Goal: Information Seeking & Learning: Check status

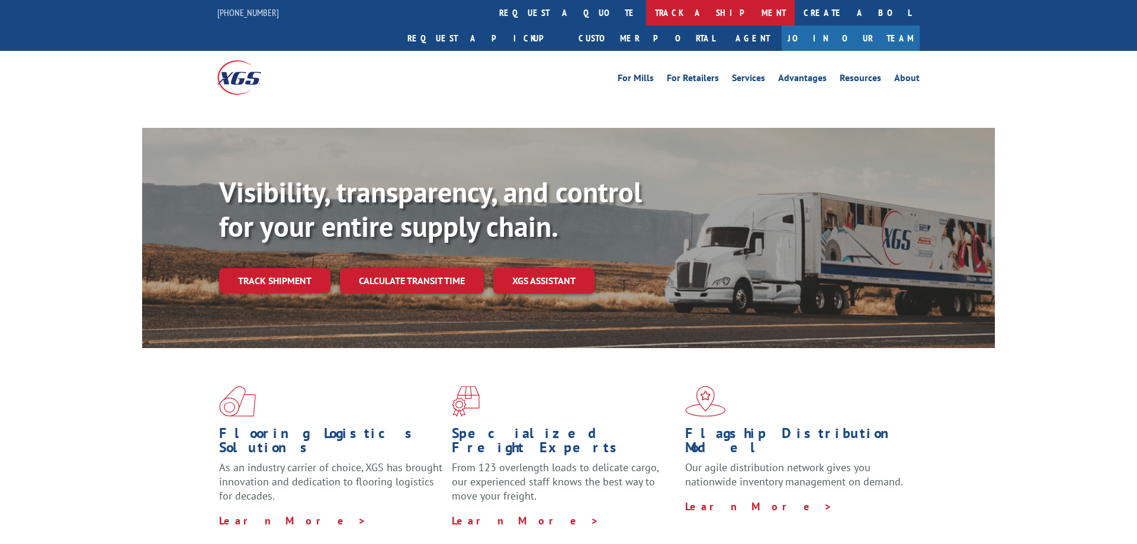
click at [646, 14] on link "track a shipment" at bounding box center [720, 12] width 149 height 25
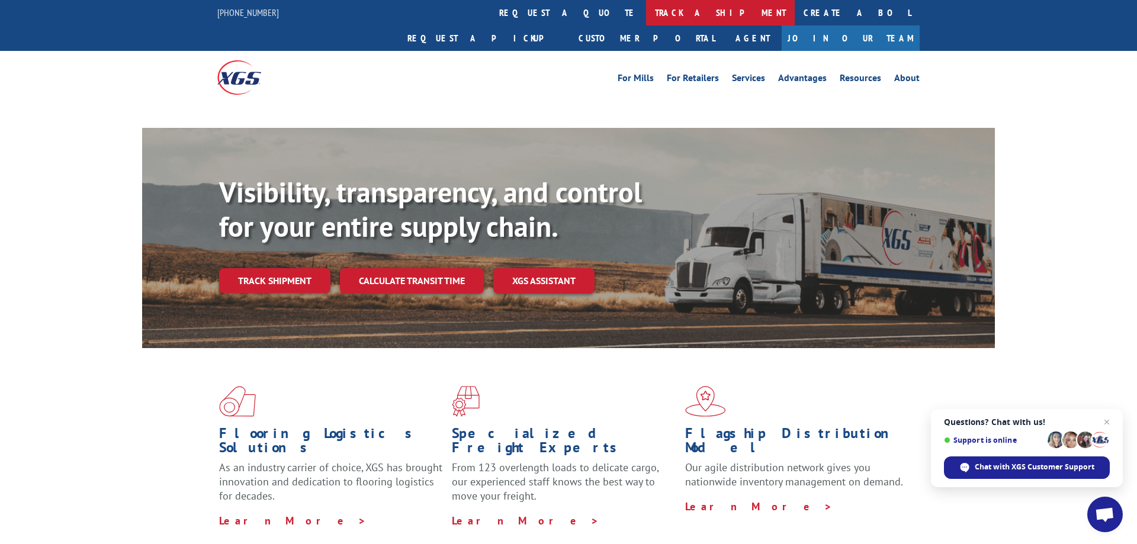
click at [646, 14] on link "track a shipment" at bounding box center [720, 12] width 149 height 25
click at [646, 20] on link "track a shipment" at bounding box center [720, 12] width 149 height 25
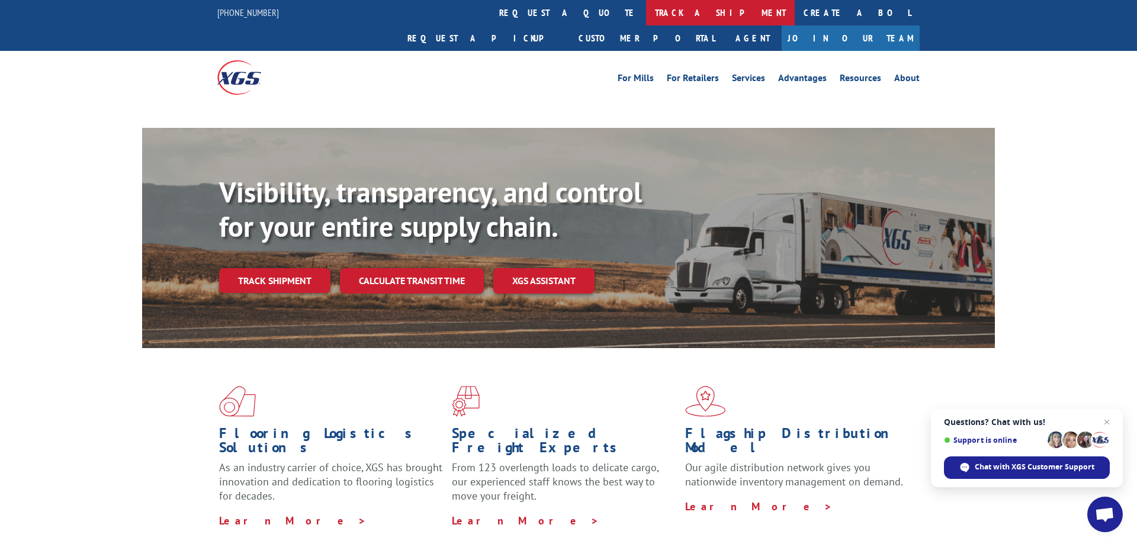
click at [646, 9] on link "track a shipment" at bounding box center [720, 12] width 149 height 25
click at [646, 22] on link "track a shipment" at bounding box center [720, 12] width 149 height 25
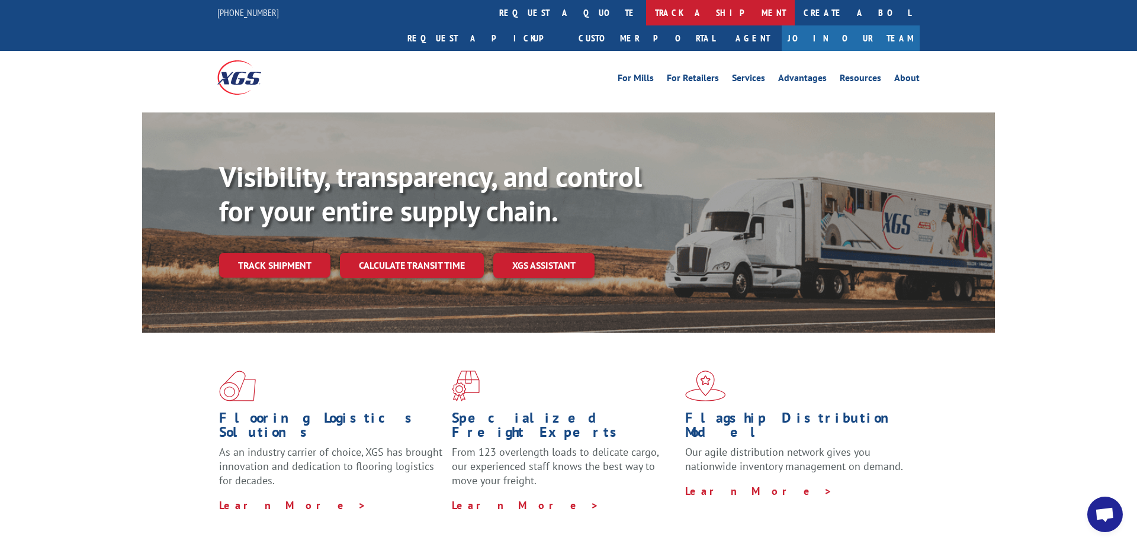
click at [646, 18] on link "track a shipment" at bounding box center [720, 12] width 149 height 25
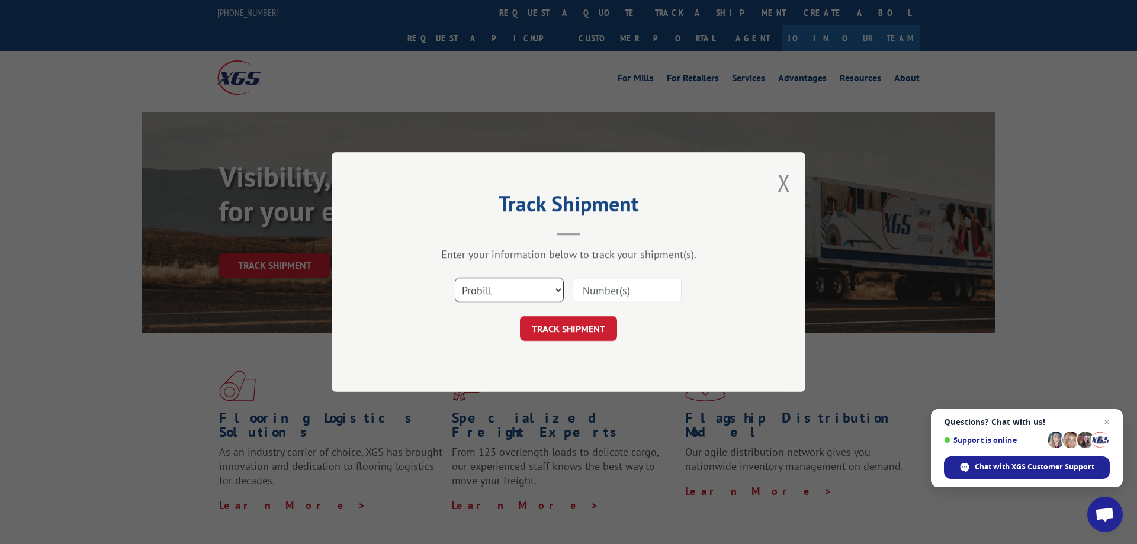
click at [455, 278] on select "Select category... Probill BOL PO" at bounding box center [509, 290] width 109 height 25
select select "bol"
click option "BOL" at bounding box center [0, 0] width 0 height 0
click at [634, 294] on input at bounding box center [627, 290] width 109 height 25
paste input "453684"
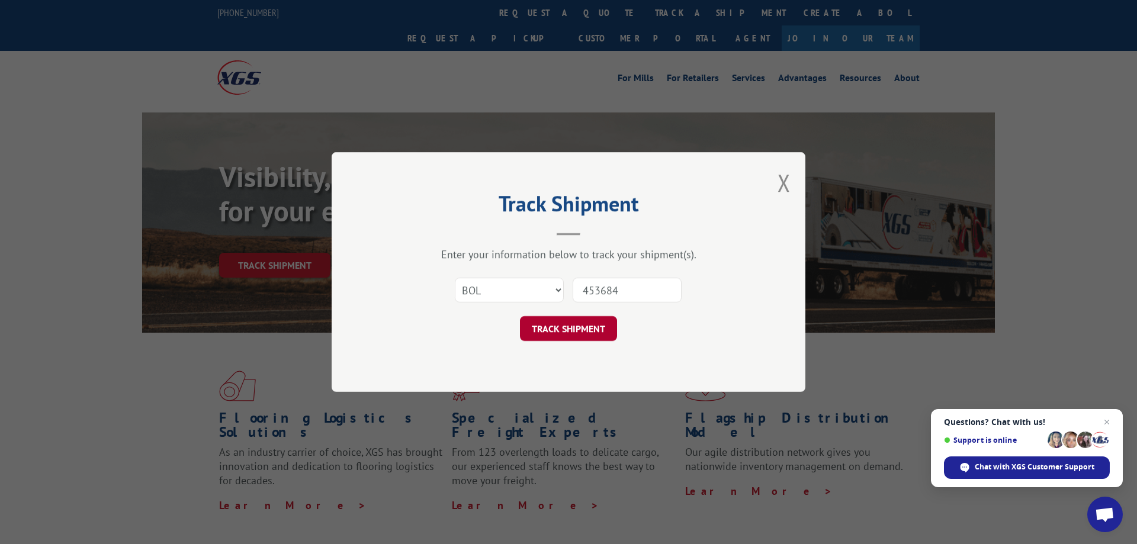
type input "453684"
click at [594, 322] on button "TRACK SHIPMENT" at bounding box center [568, 328] width 97 height 25
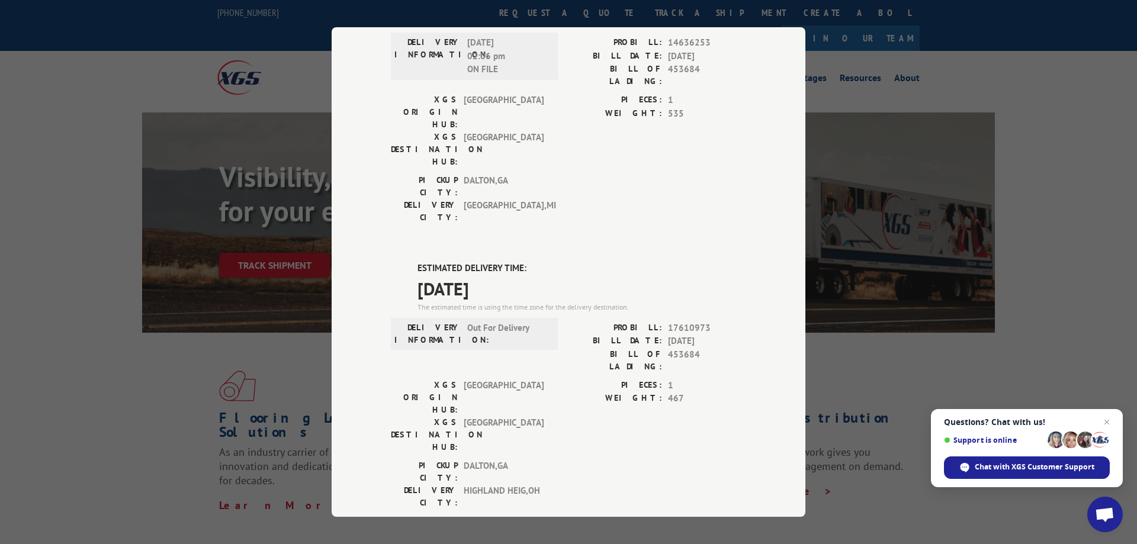
scroll to position [384, 0]
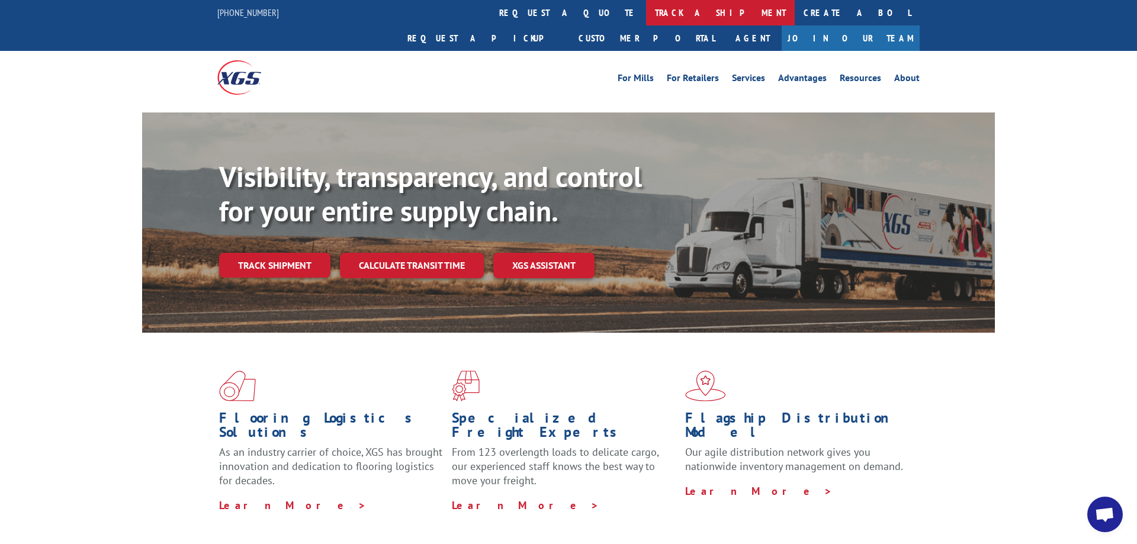
click at [646, 13] on link "track a shipment" at bounding box center [720, 12] width 149 height 25
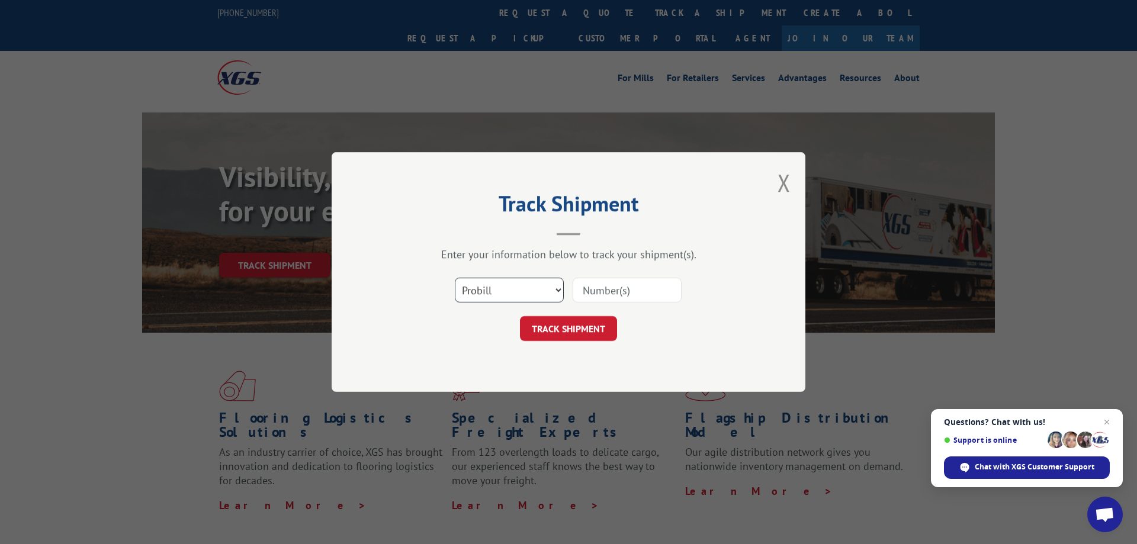
click at [455, 278] on select "Select category... Probill BOL PO" at bounding box center [509, 290] width 109 height 25
select select "bol"
click option "BOL" at bounding box center [0, 0] width 0 height 0
click at [605, 283] on input at bounding box center [627, 290] width 109 height 25
type input "455488"
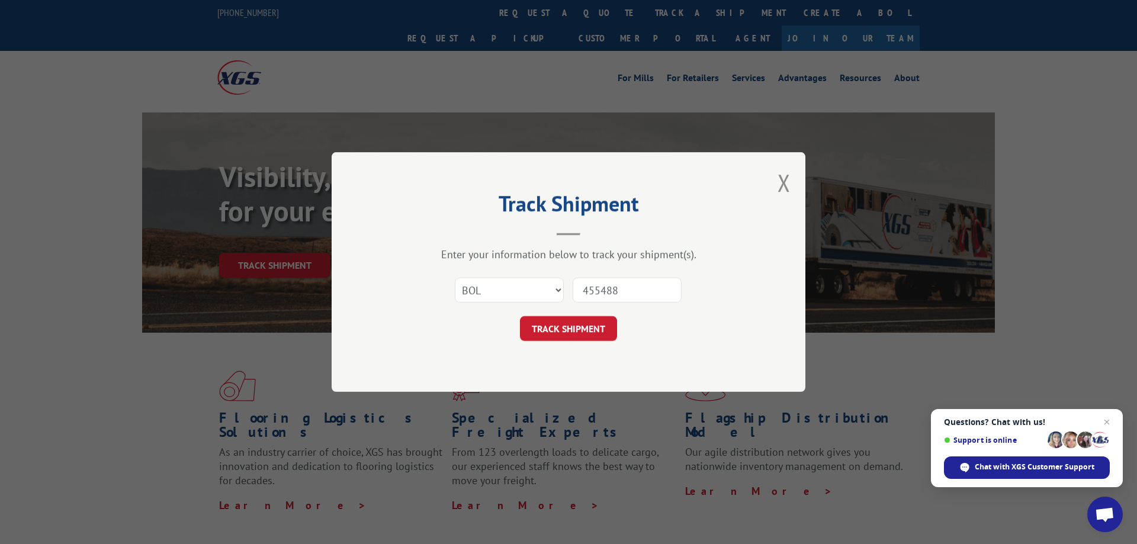
click button "TRACK SHIPMENT" at bounding box center [568, 328] width 97 height 25
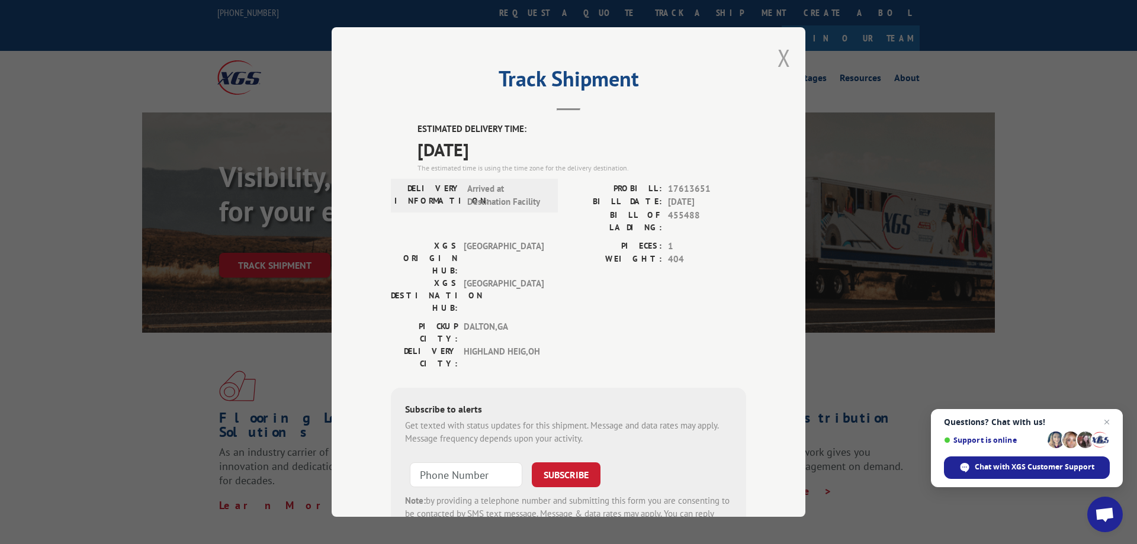
click at [780, 62] on button "Close modal" at bounding box center [783, 57] width 13 height 31
